Goal: Task Accomplishment & Management: Manage account settings

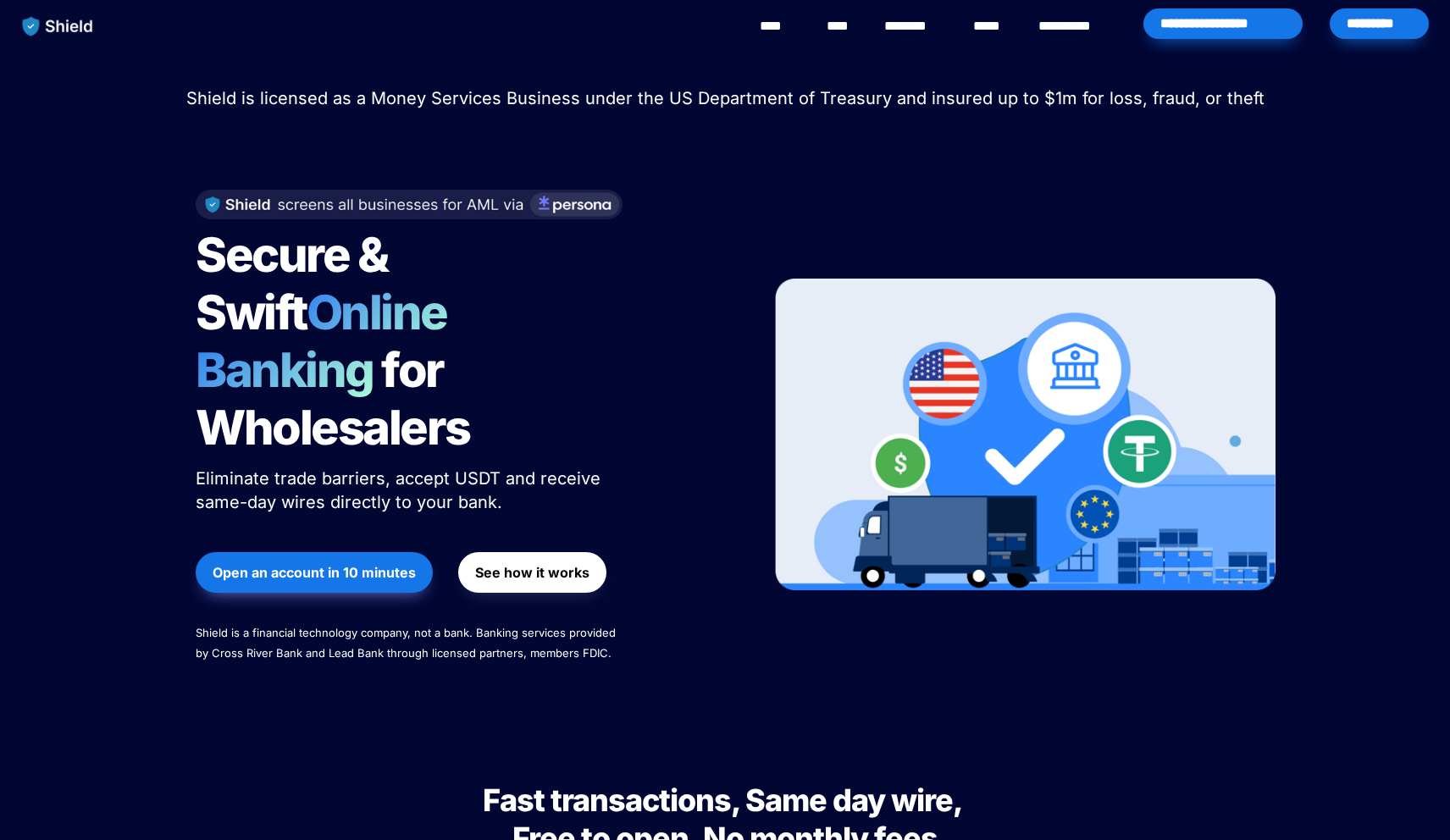
click at [1371, 35] on div "*********" at bounding box center [1379, 24] width 99 height 31
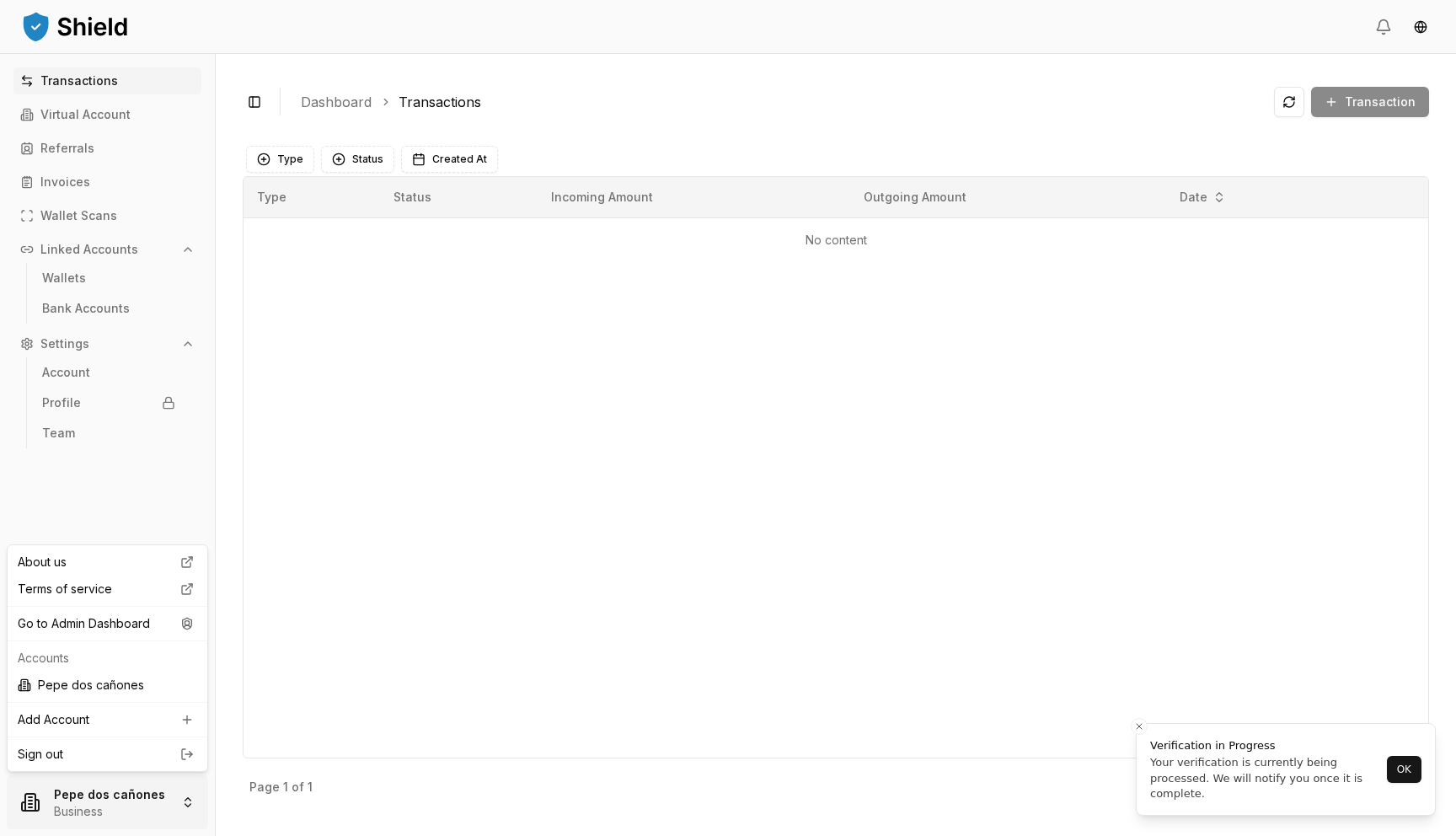
click at [123, 782] on html "Transactions Virtual Account Referrals Invoices Wallet Scans Linked Accounts Wa…" at bounding box center [728, 418] width 1456 height 836
click at [152, 625] on div "Go to Admin Dashboard" at bounding box center [107, 624] width 193 height 27
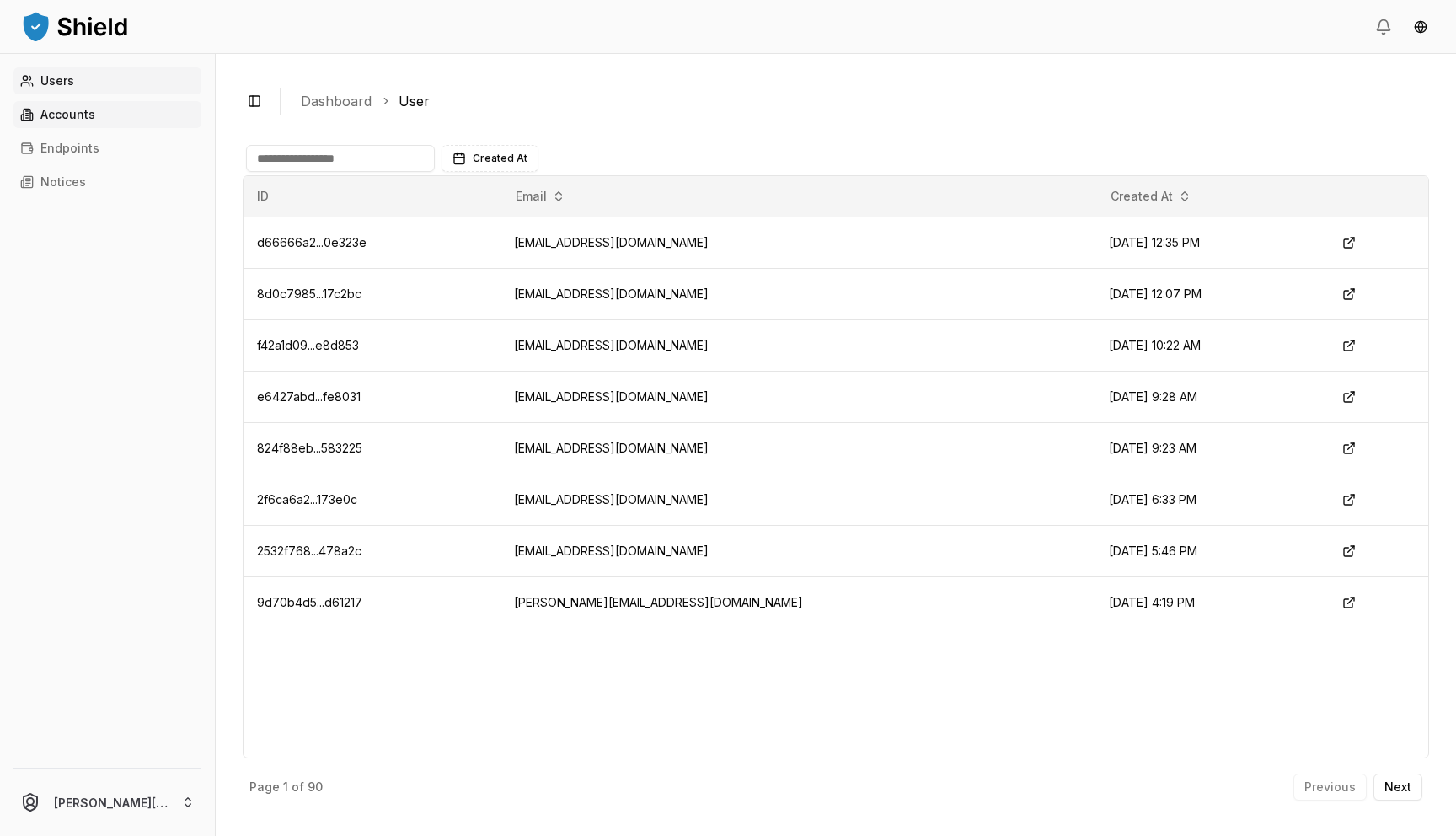
click at [135, 106] on link "Accounts" at bounding box center [107, 115] width 188 height 27
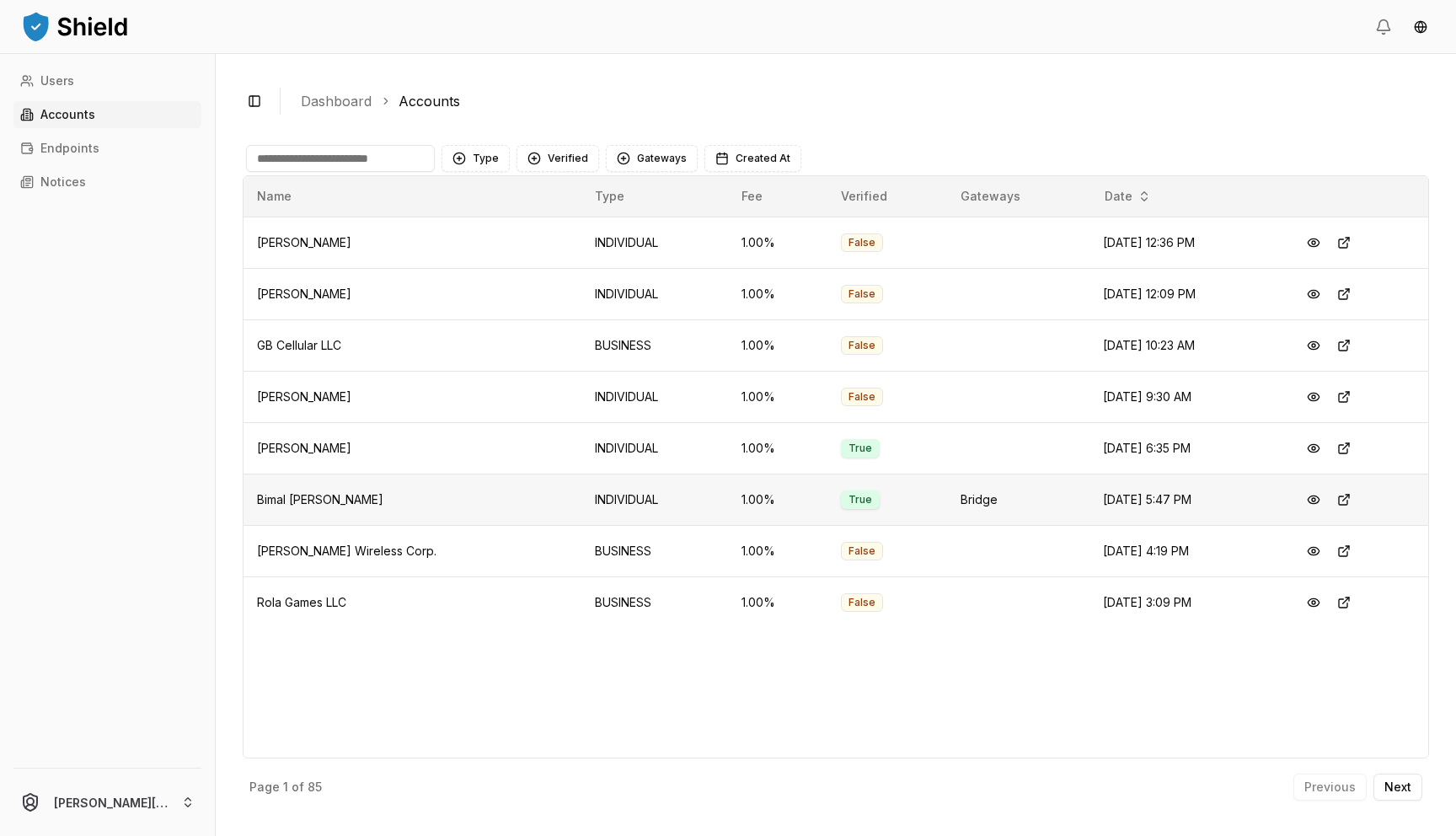
click at [295, 501] on span "Bimal Raj Bastola" at bounding box center [320, 499] width 126 height 14
click at [1316, 495] on button at bounding box center [1314, 500] width 31 height 31
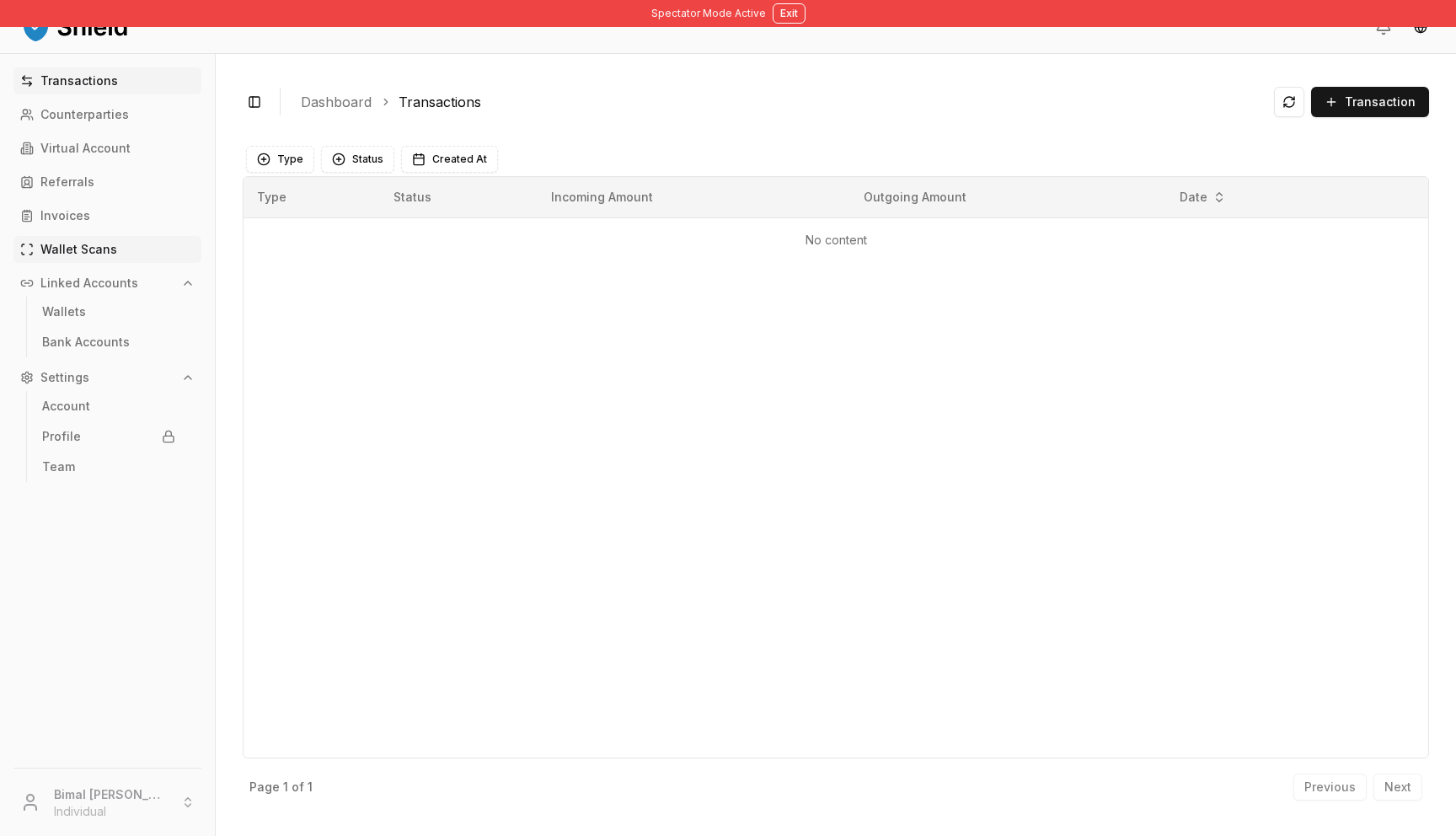
click at [91, 243] on p "Wallet Scans" at bounding box center [79, 249] width 77 height 12
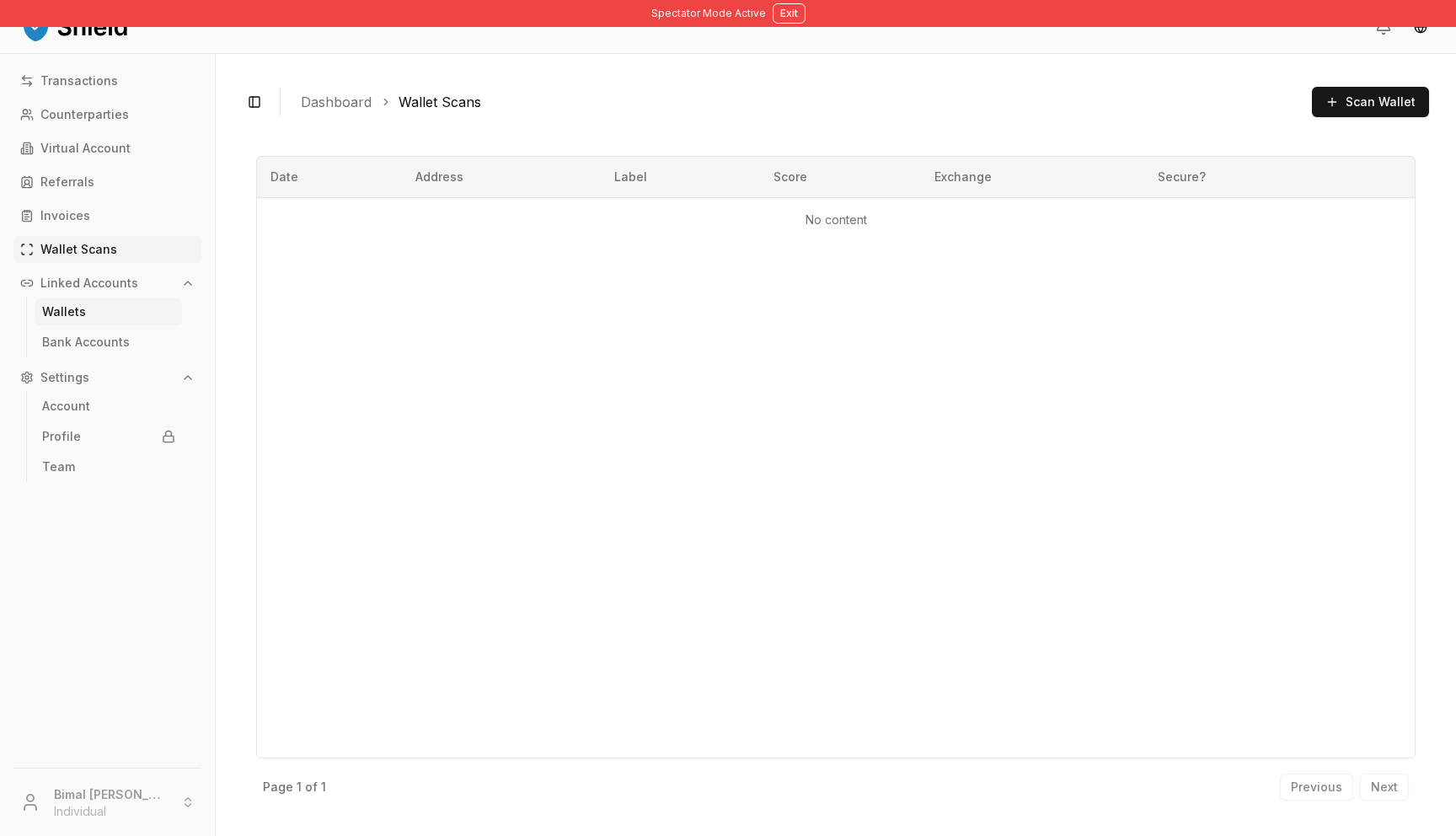
click at [77, 314] on p "Wallets" at bounding box center [63, 312] width 43 height 12
click at [86, 338] on p "Bank Accounts" at bounding box center [85, 342] width 88 height 12
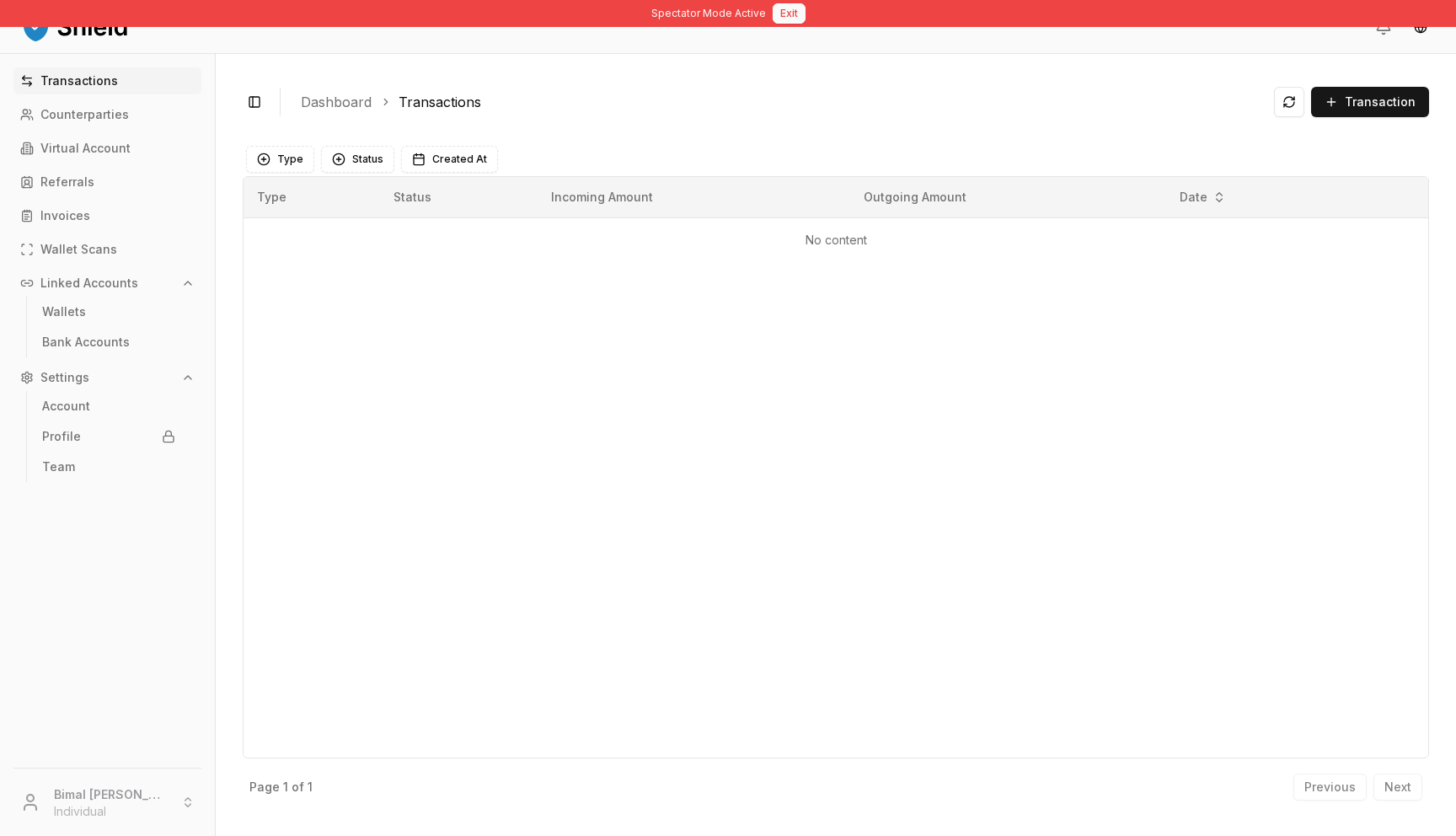
click at [796, 18] on button "Exit" at bounding box center [789, 14] width 33 height 20
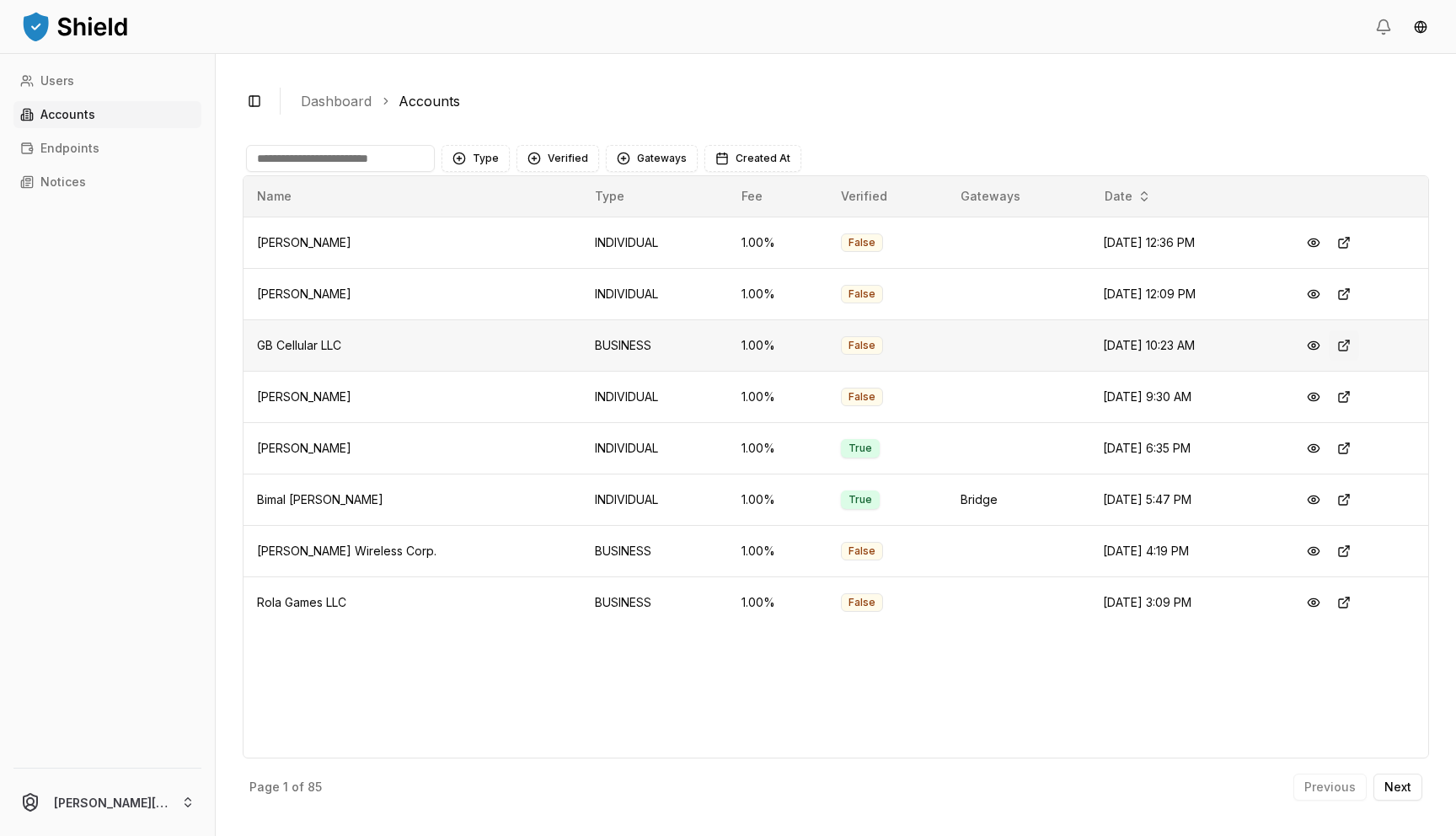
click at [1341, 347] on button at bounding box center [1344, 346] width 31 height 31
